Goal: Navigation & Orientation: Find specific page/section

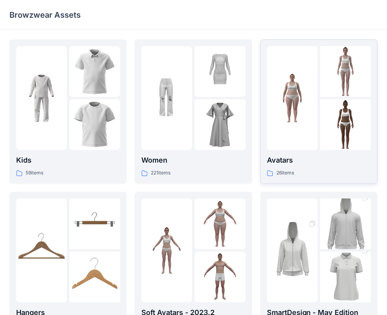
click at [293, 130] on div at bounding box center [292, 98] width 51 height 104
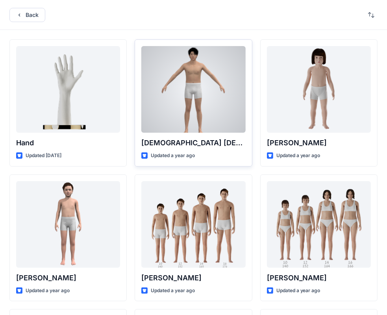
drag, startPoint x: 195, startPoint y: 146, endPoint x: 189, endPoint y: 145, distance: 6.0
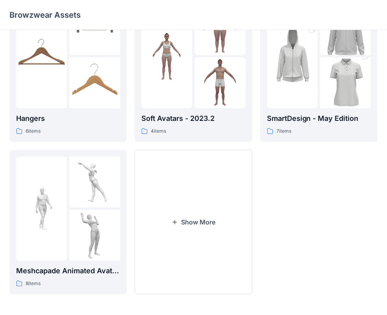
scroll to position [195, 0]
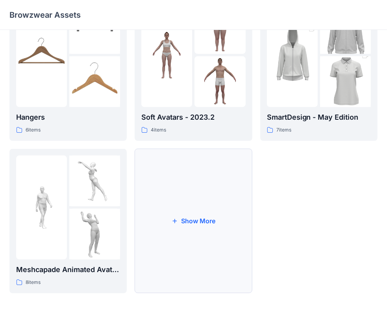
click at [150, 210] on button "Show More" at bounding box center [193, 221] width 117 height 145
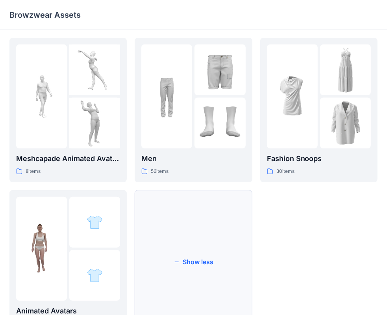
scroll to position [348, 0]
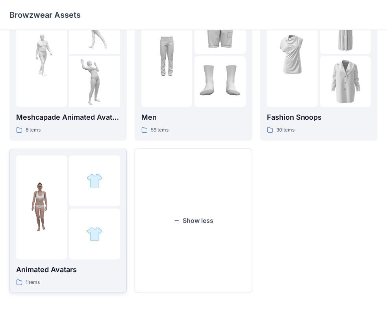
click at [112, 209] on div at bounding box center [94, 234] width 51 height 51
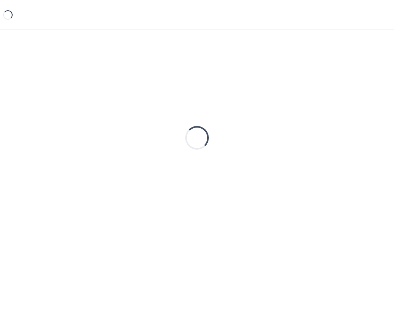
click at [112, 209] on div "Loading..." at bounding box center [196, 137] width 375 height 197
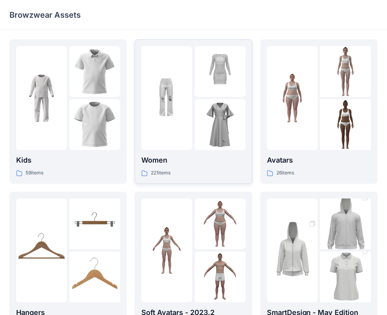
drag, startPoint x: 190, startPoint y: 154, endPoint x: 219, endPoint y: 100, distance: 61.9
